Goal: Task Accomplishment & Management: Manage account settings

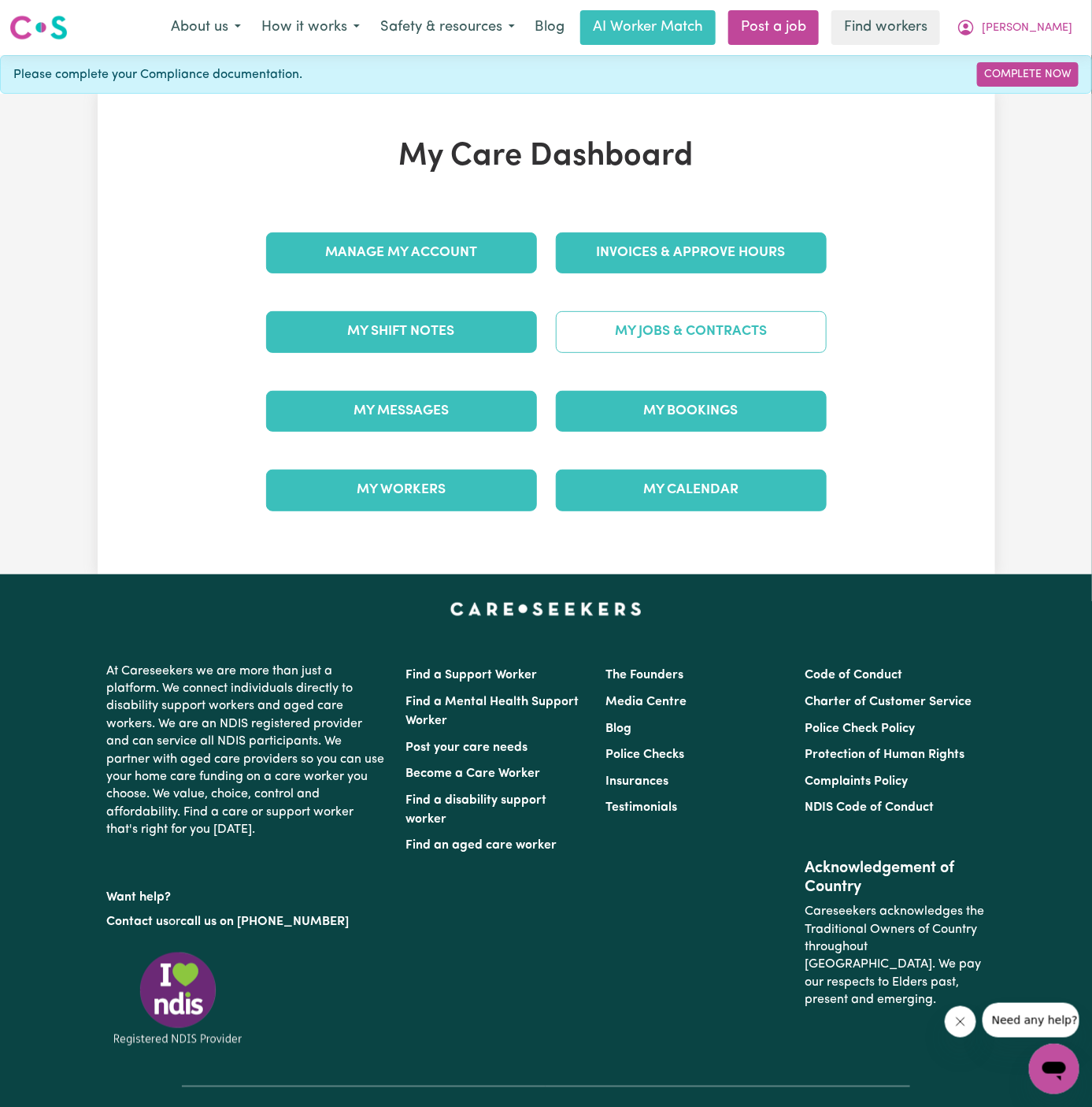
click at [654, 314] on link "My Jobs & Contracts" at bounding box center [691, 331] width 271 height 41
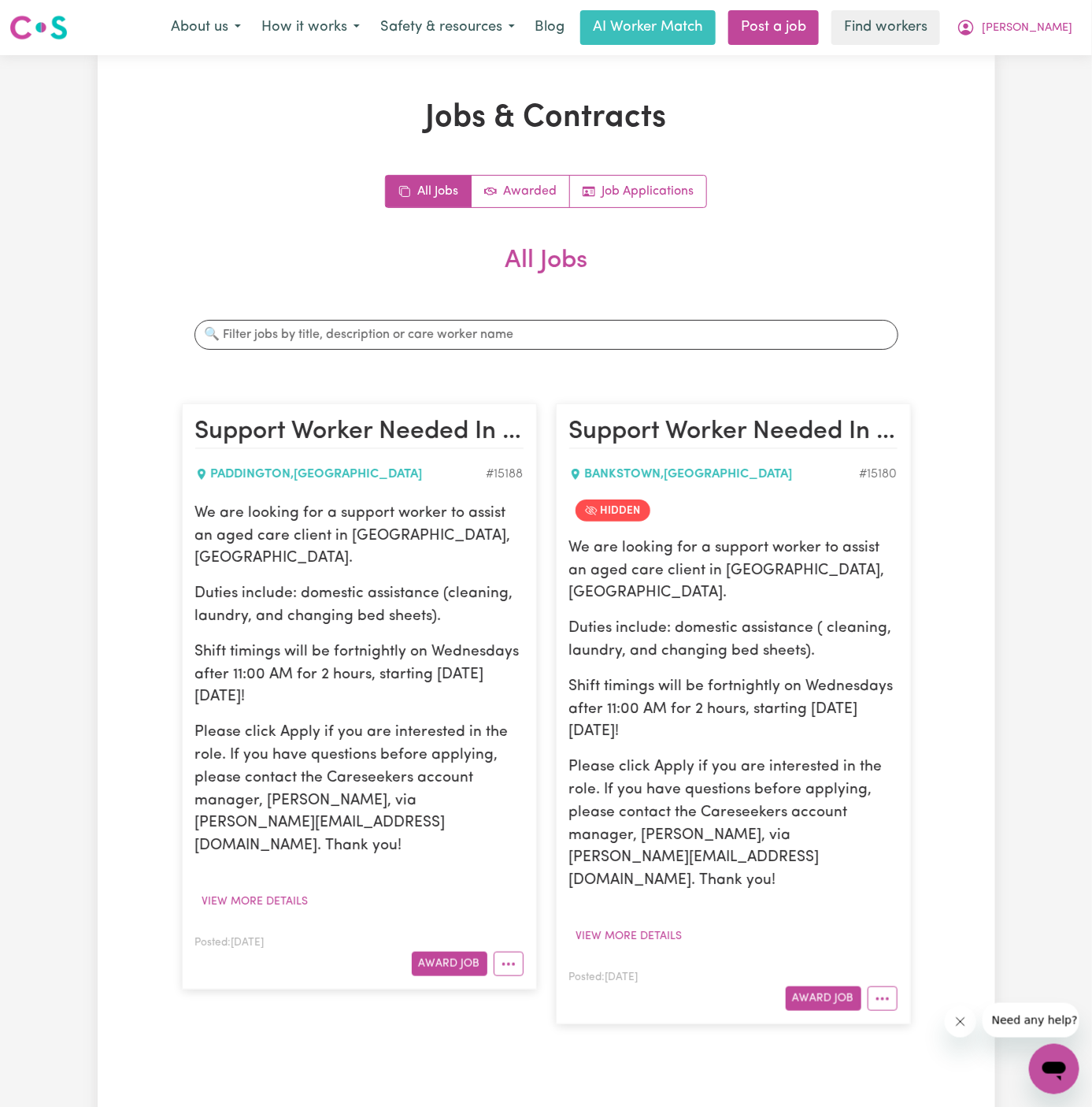
click at [301, 604] on div "We are looking for a support worker to assist an aged care client in [GEOGRAPHI…" at bounding box center [359, 681] width 328 height 355
drag, startPoint x: 193, startPoint y: 512, endPoint x: 422, endPoint y: 678, distance: 282.8
click at [422, 678] on article "Support Worker Needed In [GEOGRAPHIC_DATA], [GEOGRAPHIC_DATA] [GEOGRAPHIC_DATA]…" at bounding box center [359, 696] width 355 height 587
copy div "We are looking for a support worker to assist an aged care client in [GEOGRAPHI…"
click at [980, 175] on div "Jobs & Contracts All Jobs Awarded Job Applications All Jobs Search jobs Support…" at bounding box center [546, 588] width 898 height 979
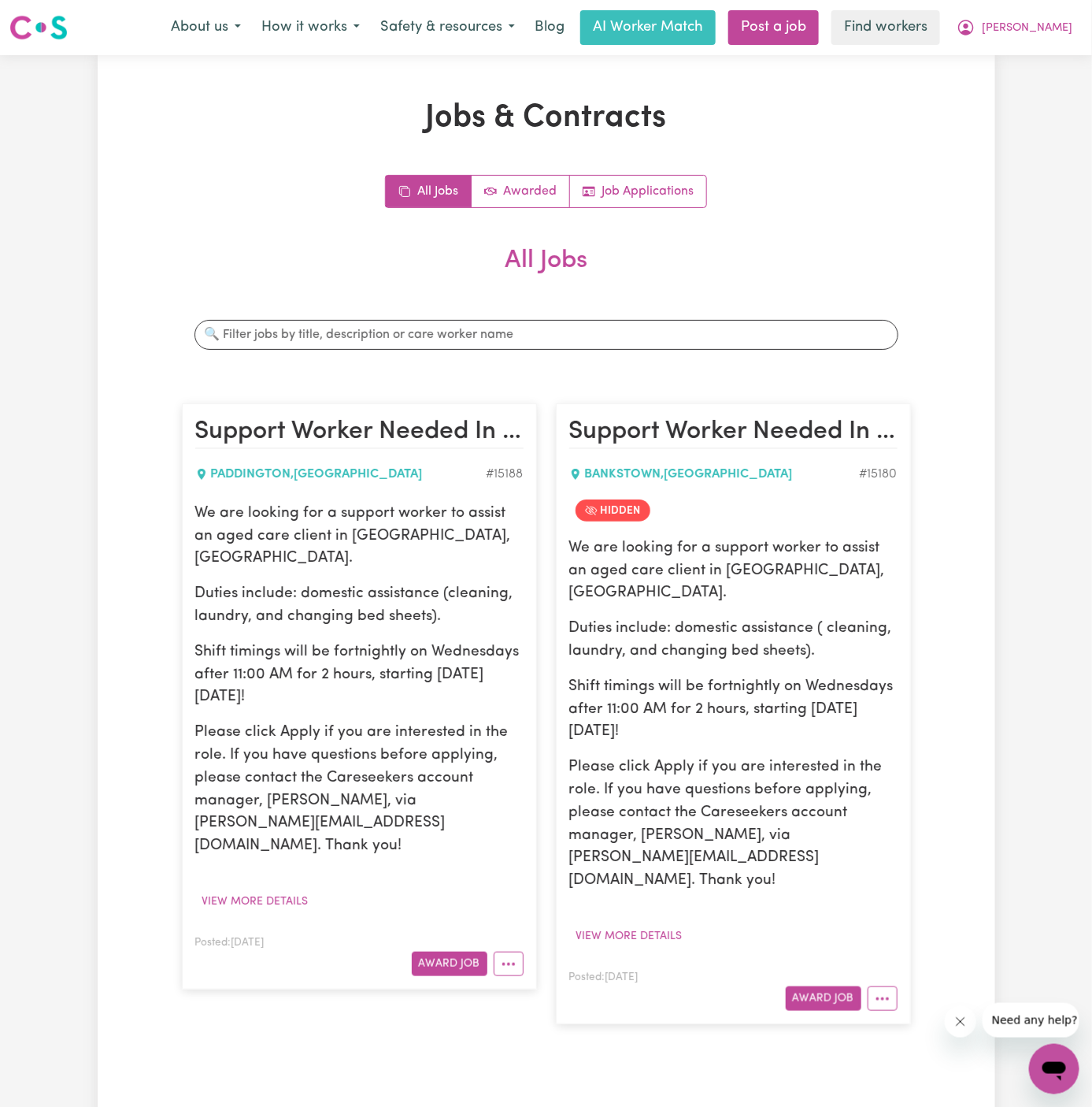
click at [832, 285] on h2 "All Jobs" at bounding box center [546, 273] width 729 height 55
click at [666, 182] on link "Job Applications" at bounding box center [638, 191] width 136 height 31
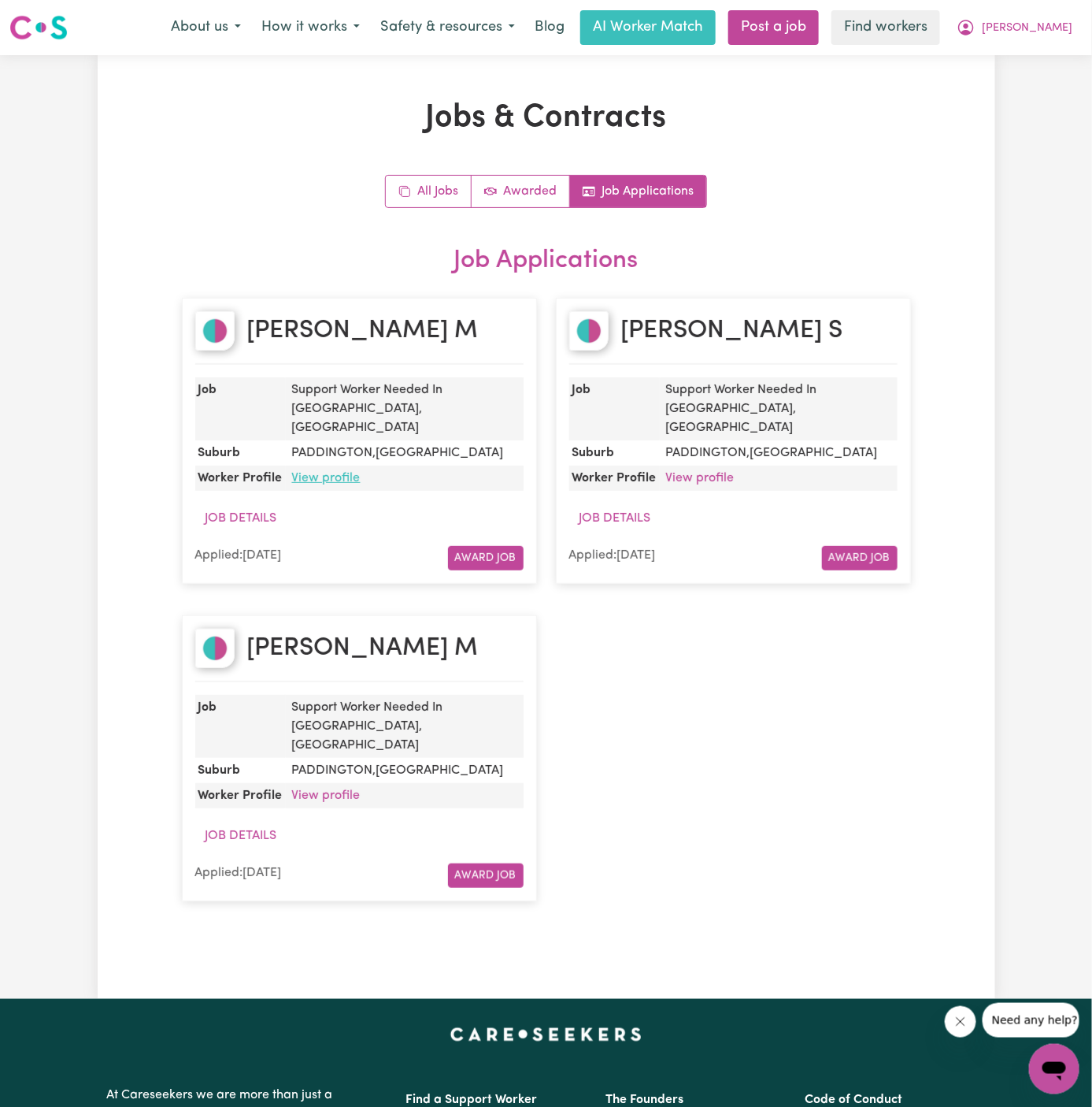
click at [332, 472] on link "View profile" at bounding box center [326, 478] width 69 height 13
click at [1060, 28] on span "[PERSON_NAME]" at bounding box center [1027, 28] width 90 height 17
click at [1037, 85] on link "Logout" at bounding box center [1019, 90] width 124 height 30
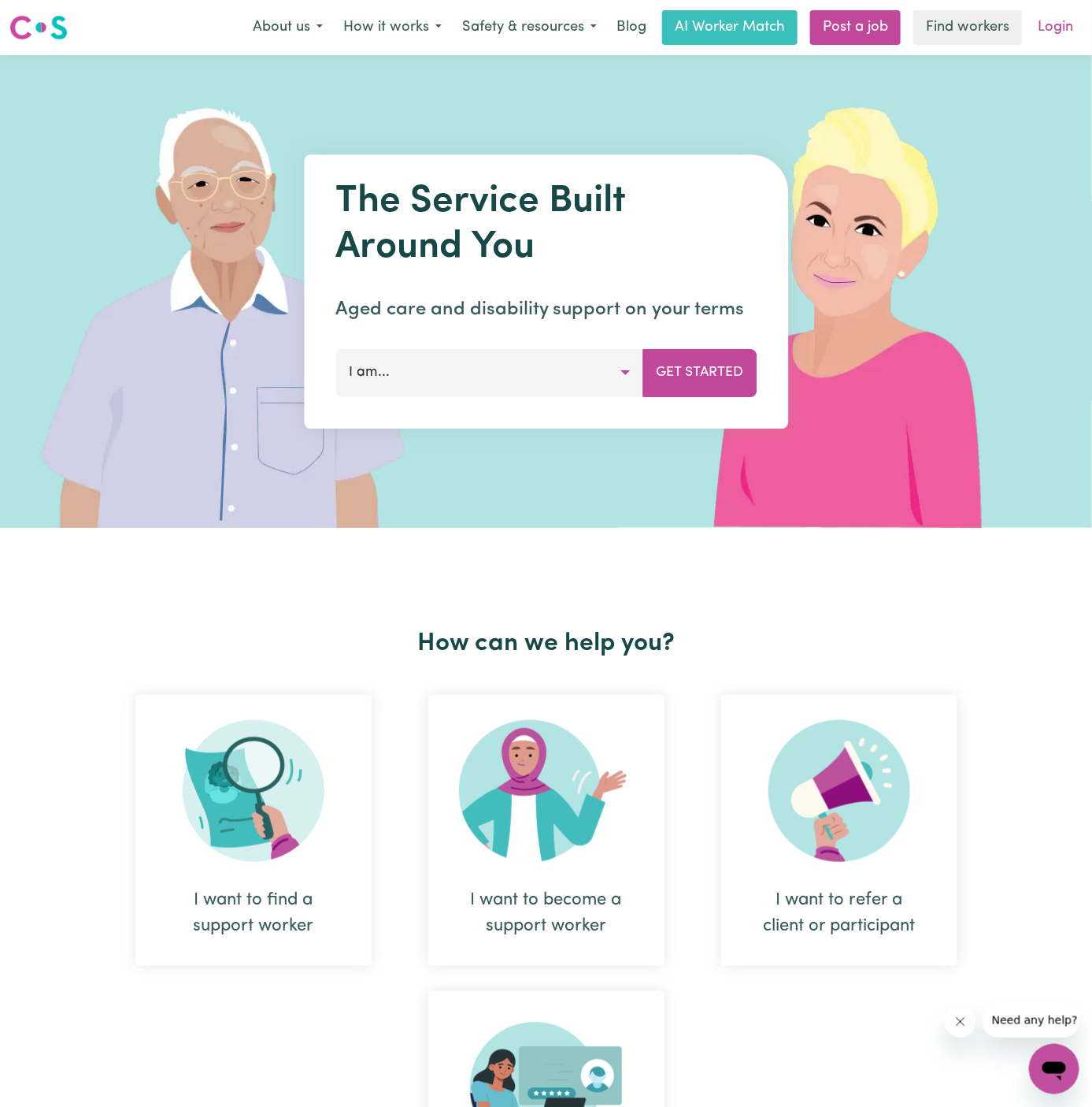
click at [1069, 22] on link "Login" at bounding box center [1055, 28] width 54 height 35
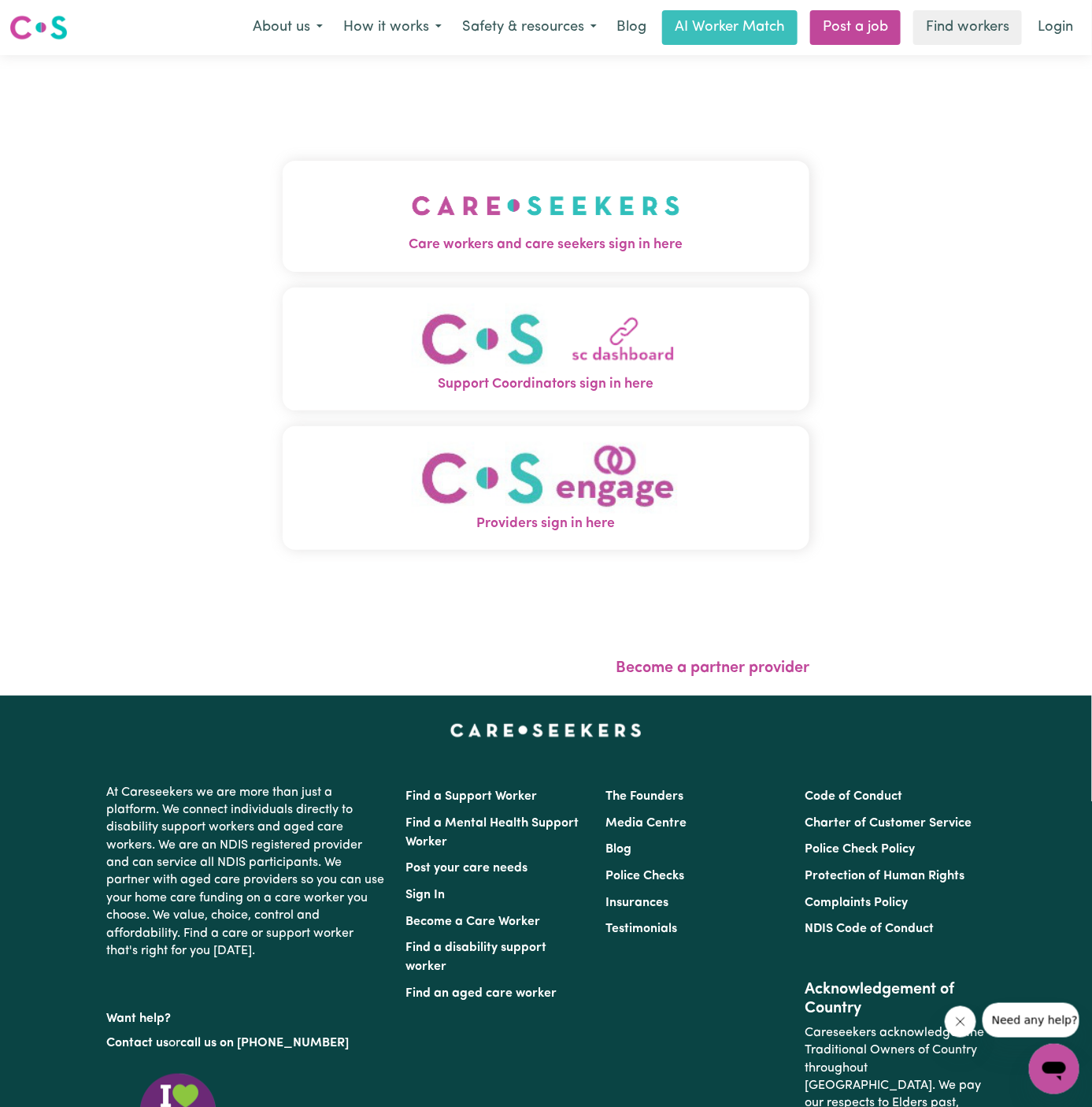
click at [449, 247] on span "Care workers and care seekers sign in here" at bounding box center [546, 245] width 528 height 20
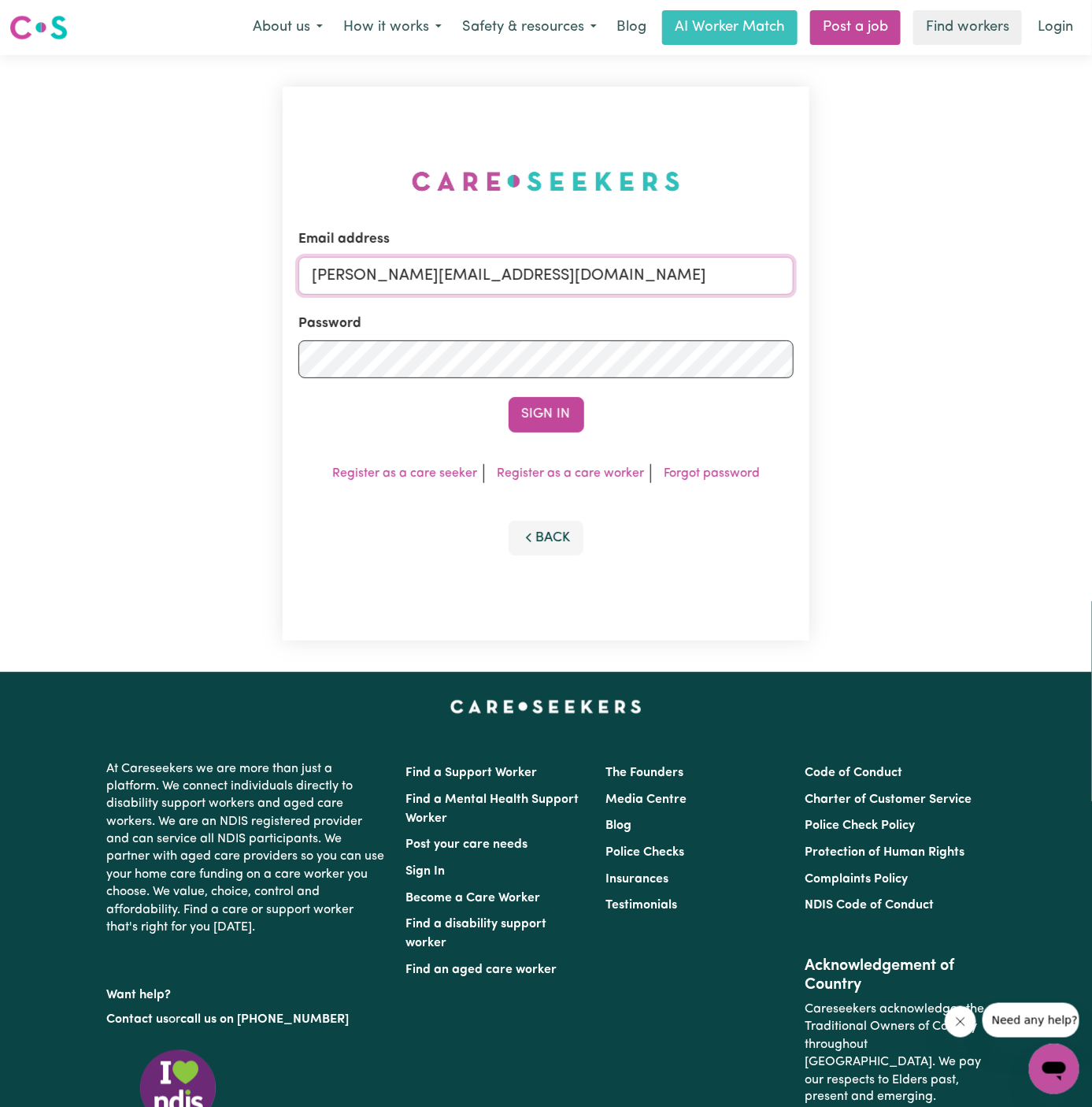
click at [612, 268] on input "[PERSON_NAME][EMAIL_ADDRESS][DOMAIN_NAME]" at bounding box center [546, 275] width 496 height 38
drag, startPoint x: 390, startPoint y: 280, endPoint x: 1111, endPoint y: 280, distance: 721.0
click at [1091, 280] on html "Menu About us How it works Safety & resources Blog AI Worker Match Post a job F…" at bounding box center [546, 675] width 1092 height 1350
type input "[EMAIL_ADDRESS][PERSON_NAME][DOMAIN_NAME]"
click at [535, 413] on button "Sign In" at bounding box center [546, 415] width 76 height 35
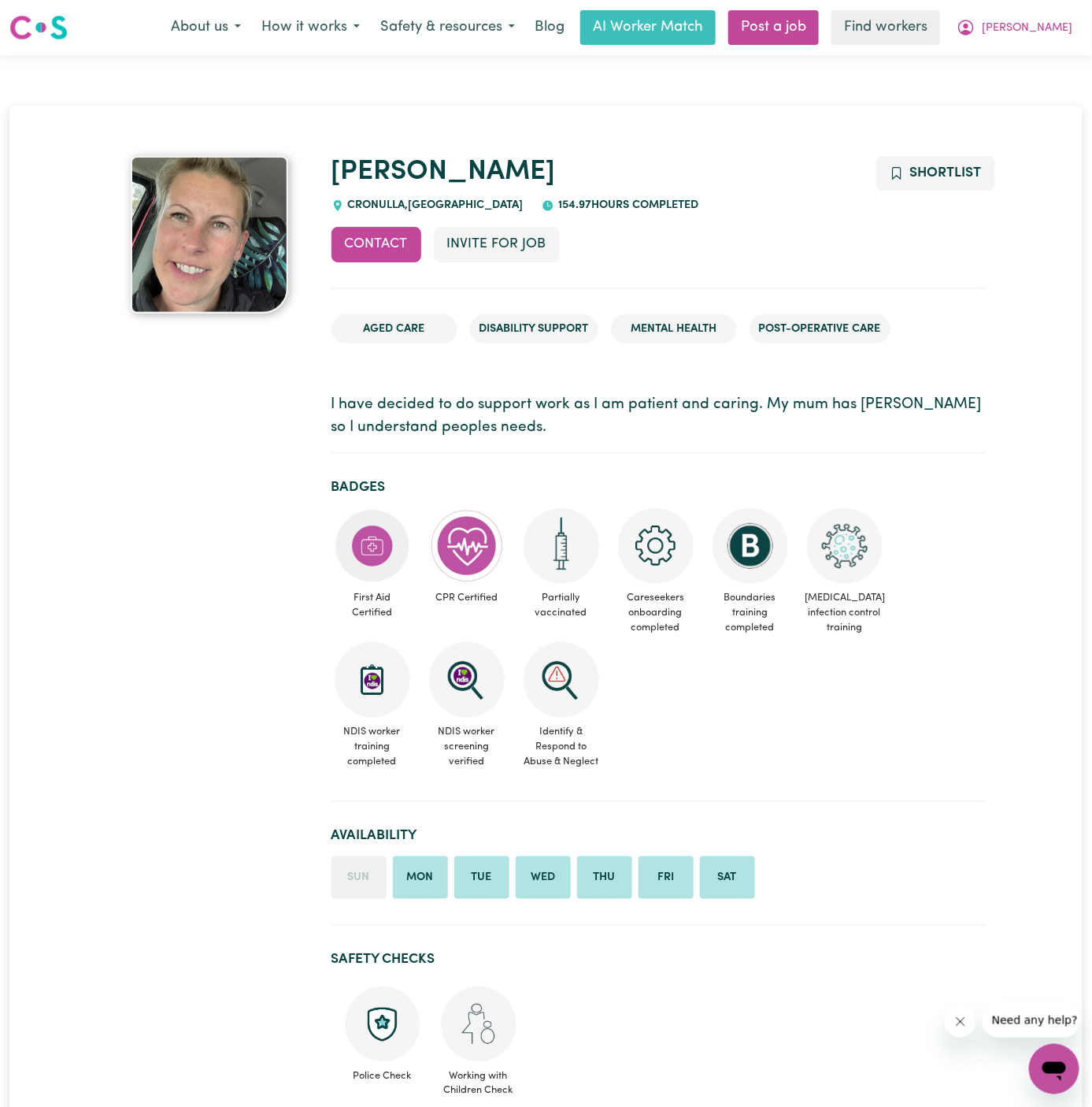
click at [364, 204] on span "CRONULLA , New South Wales" at bounding box center [434, 205] width 180 height 12
copy span "CRONULLA"
